Goal: Navigation & Orientation: Find specific page/section

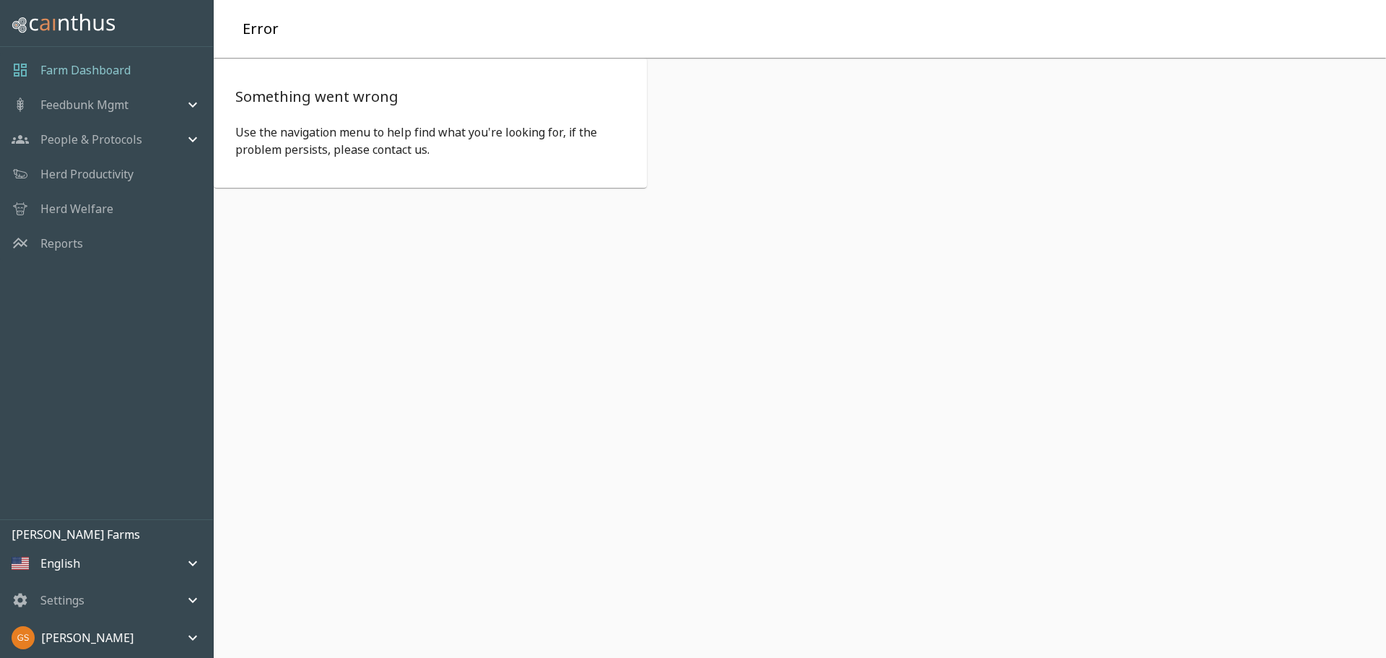
click at [75, 77] on p "Farm Dashboard" at bounding box center [85, 69] width 90 height 17
click at [60, 240] on p "Reports" at bounding box center [61, 243] width 43 height 17
click at [84, 69] on p "Farm Dashboard" at bounding box center [85, 69] width 90 height 17
